Goal: Learn about a topic

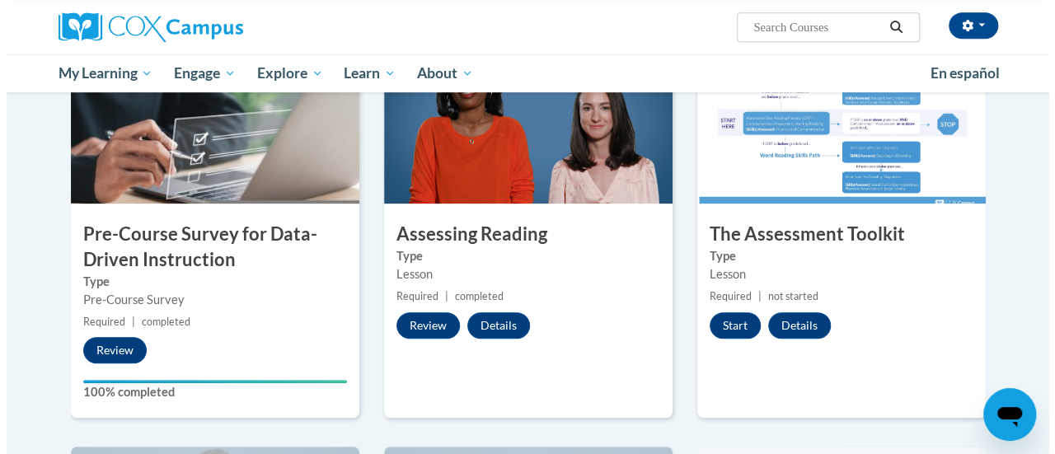
scroll to position [341, 0]
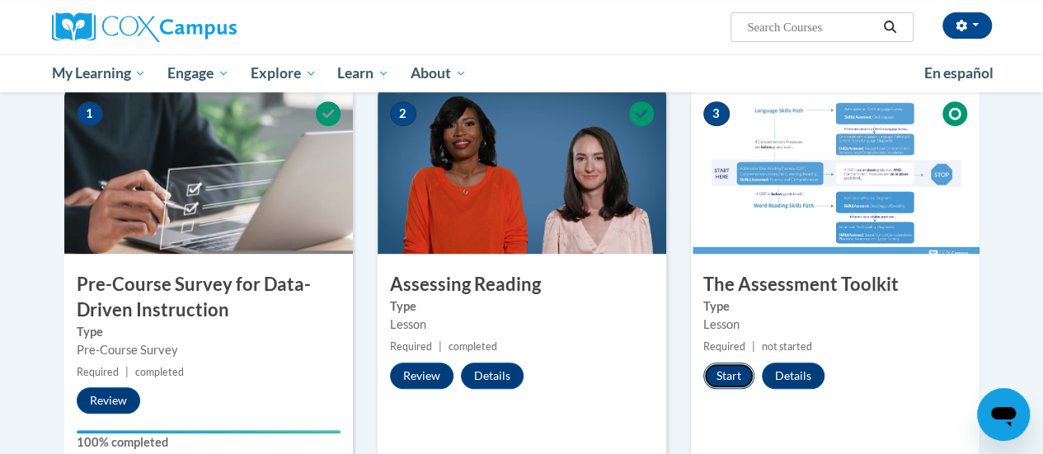
click at [722, 375] on button "Start" at bounding box center [728, 376] width 51 height 26
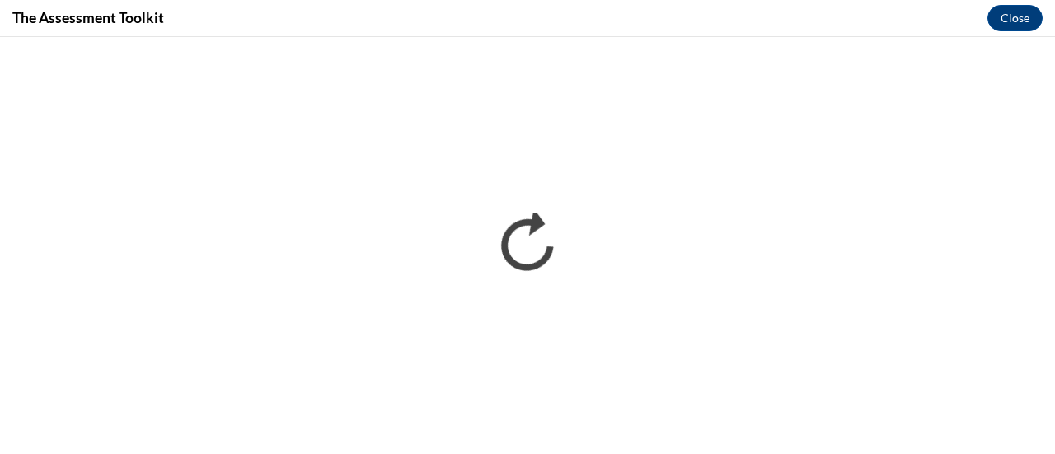
scroll to position [0, 0]
